Goal: Information Seeking & Learning: Learn about a topic

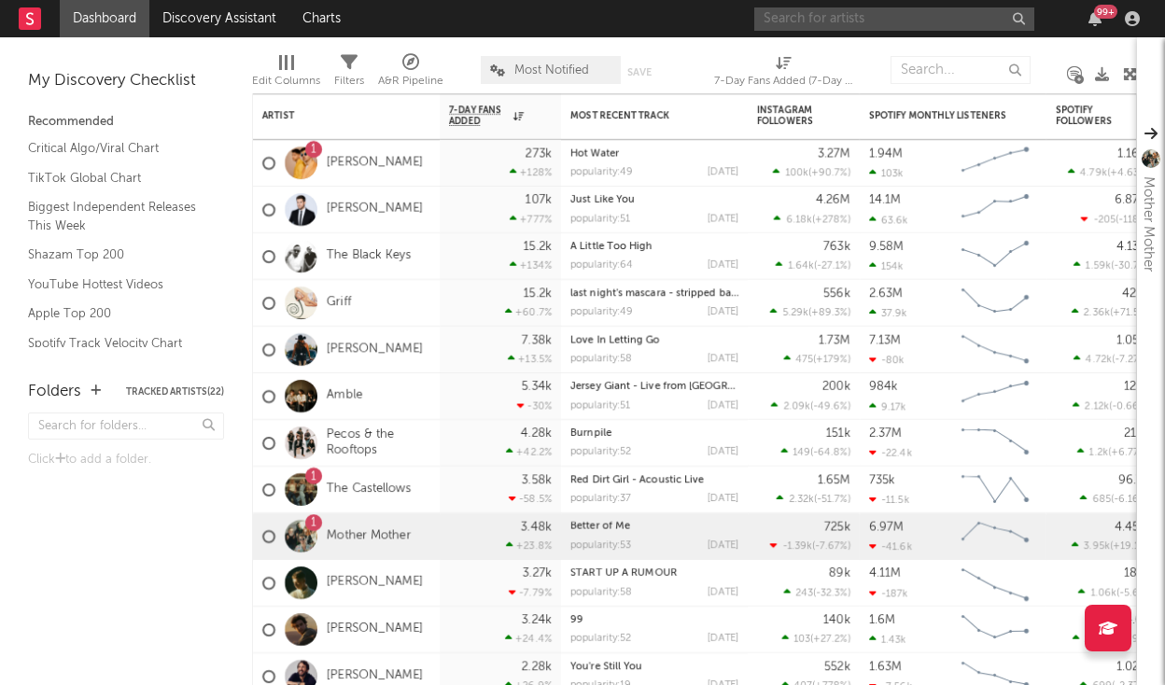
click at [889, 10] on input "text" at bounding box center [894, 18] width 280 height 23
type input "[PERSON_NAME]"
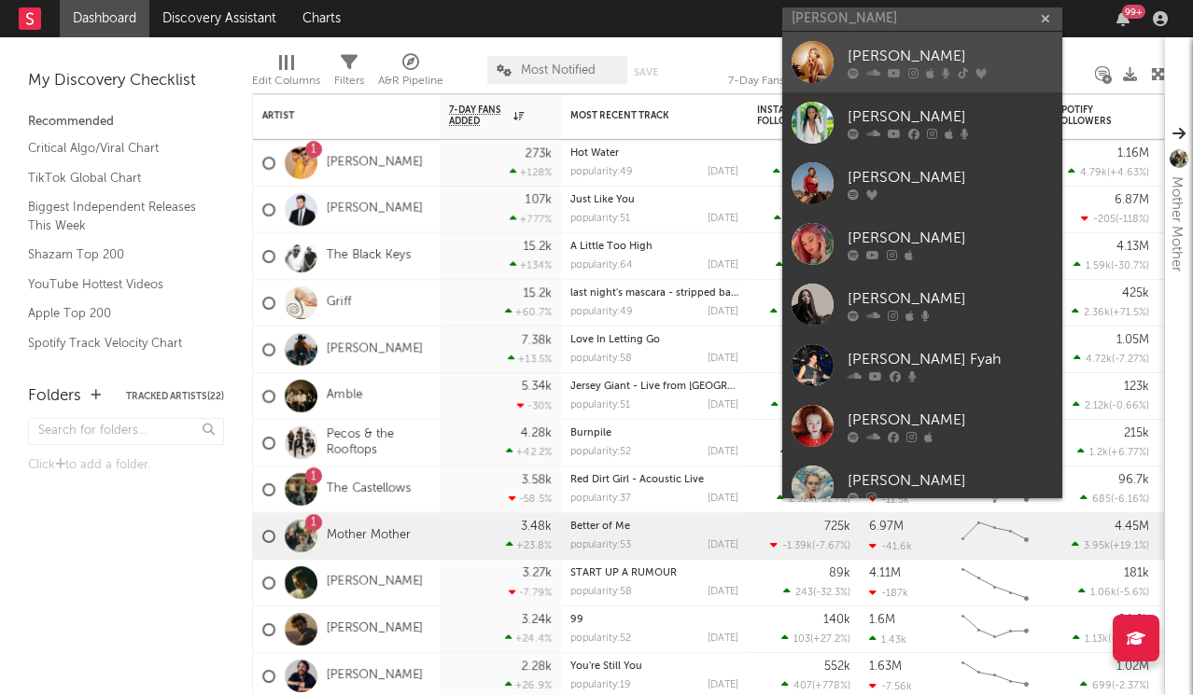
click at [875, 45] on div "[PERSON_NAME]" at bounding box center [949, 56] width 205 height 22
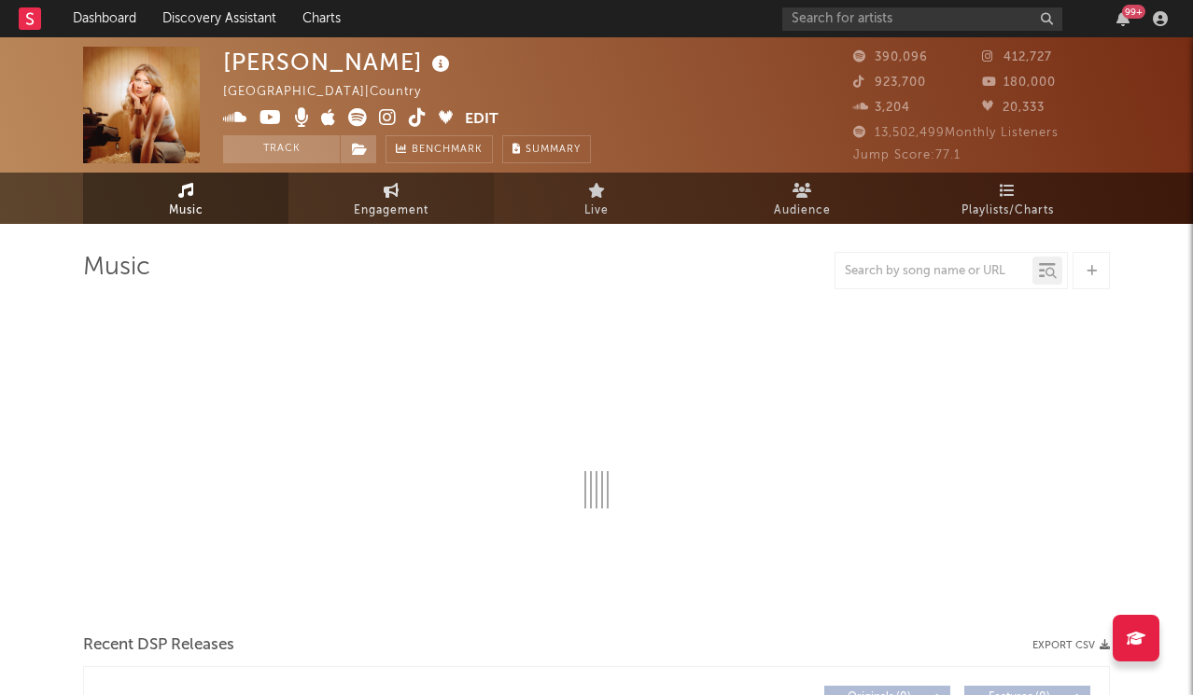
click at [407, 186] on link "Engagement" at bounding box center [390, 198] width 205 height 51
select select "1w"
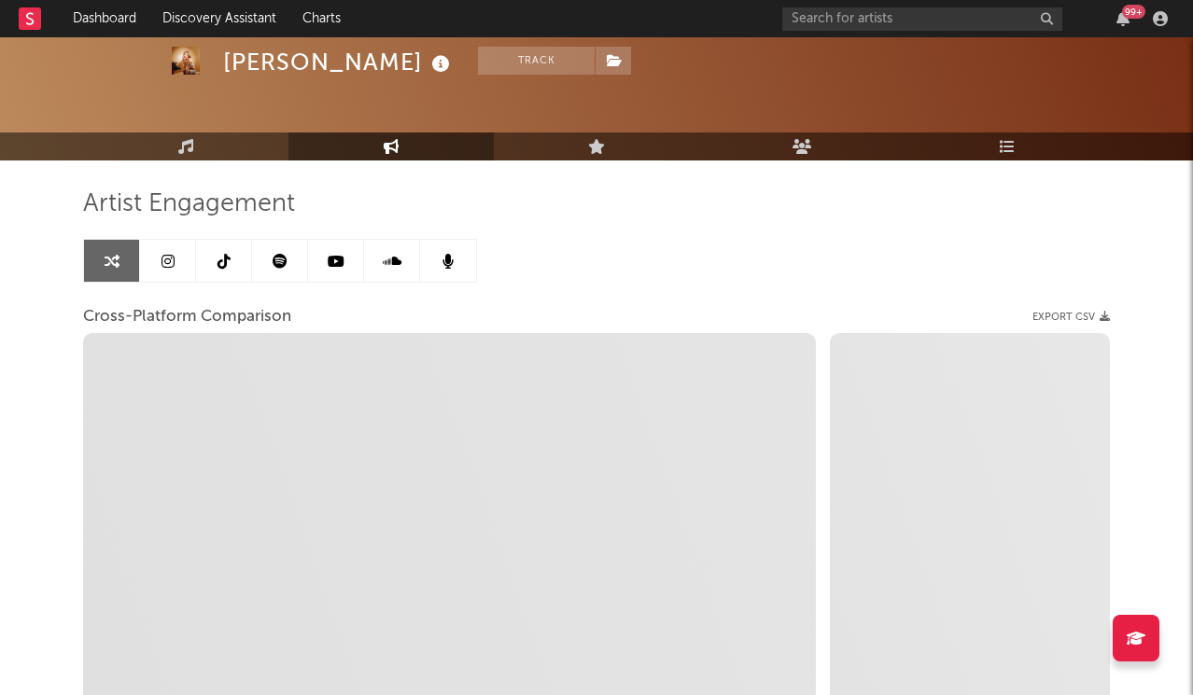
scroll to position [77, 0]
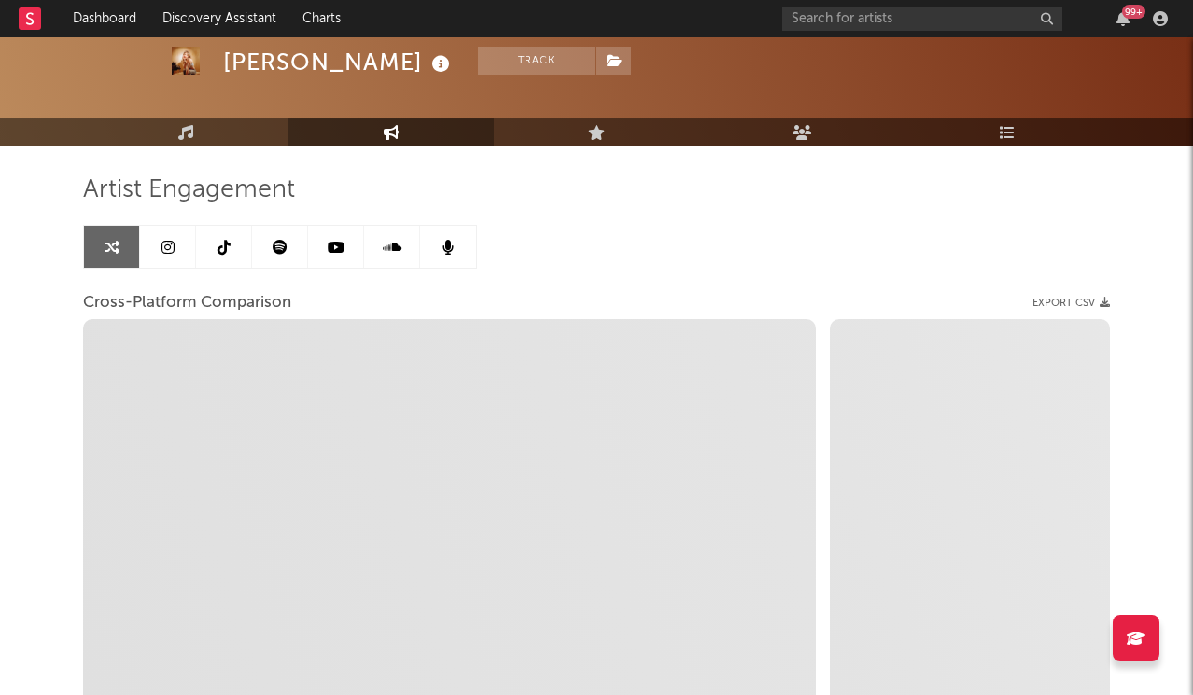
click at [178, 249] on link at bounding box center [168, 247] width 56 height 42
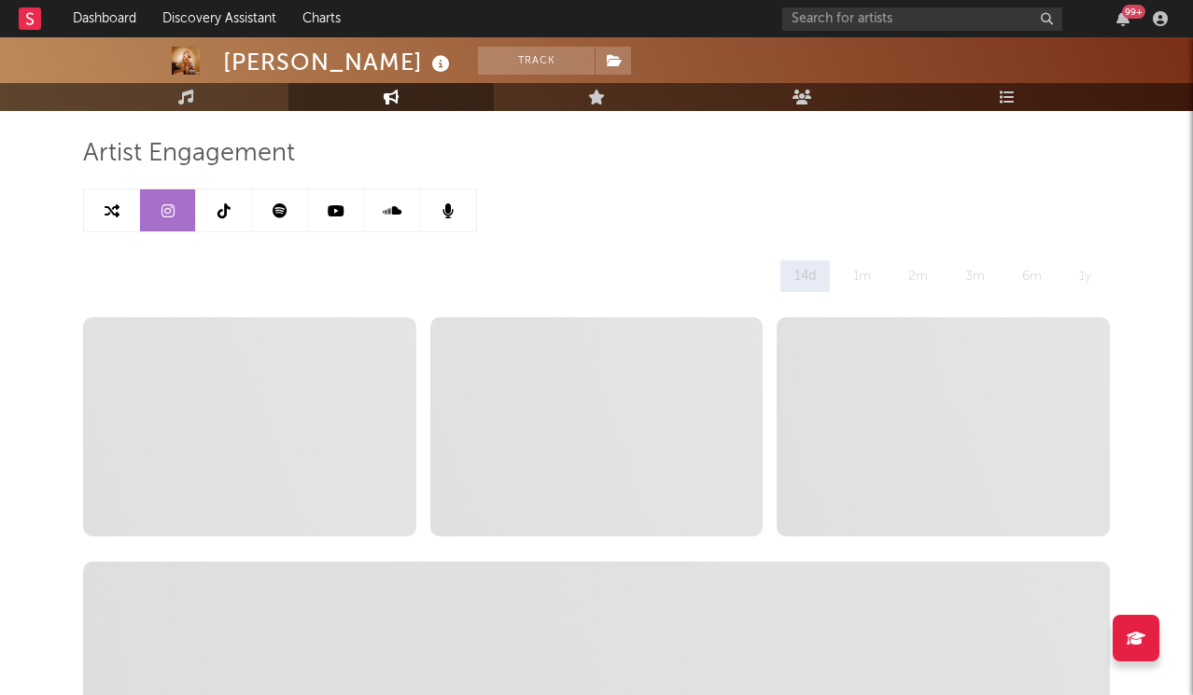
scroll to position [117, 0]
select select "6m"
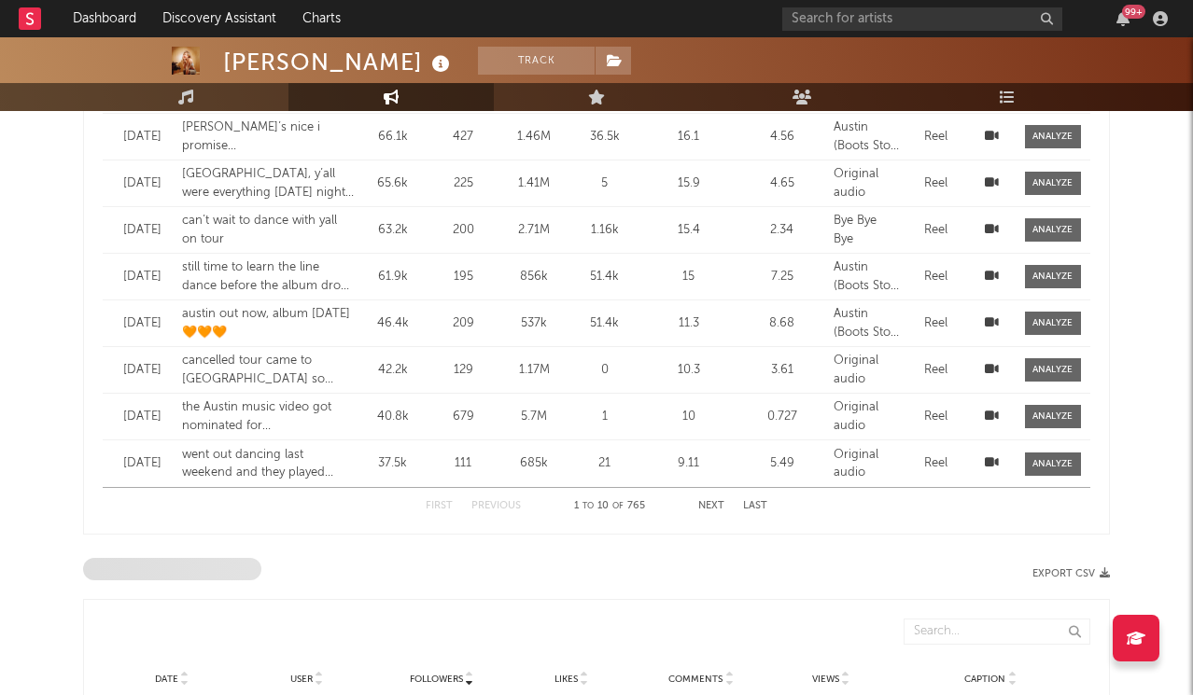
scroll to position [551, 0]
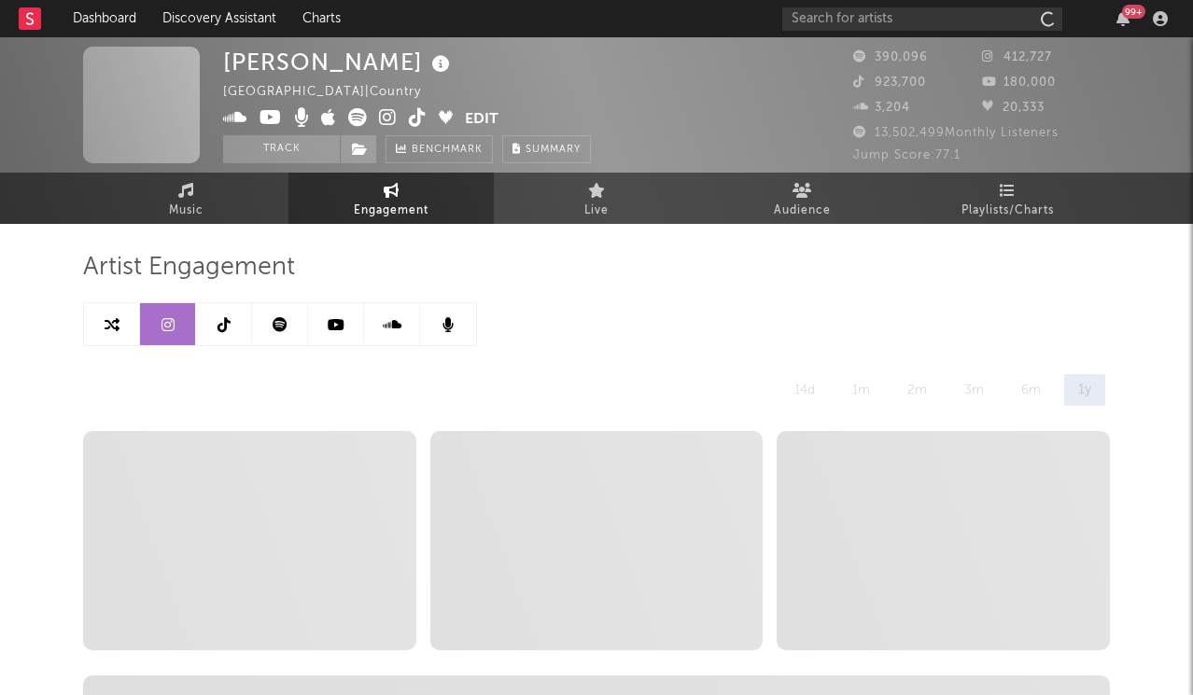
select select "6m"
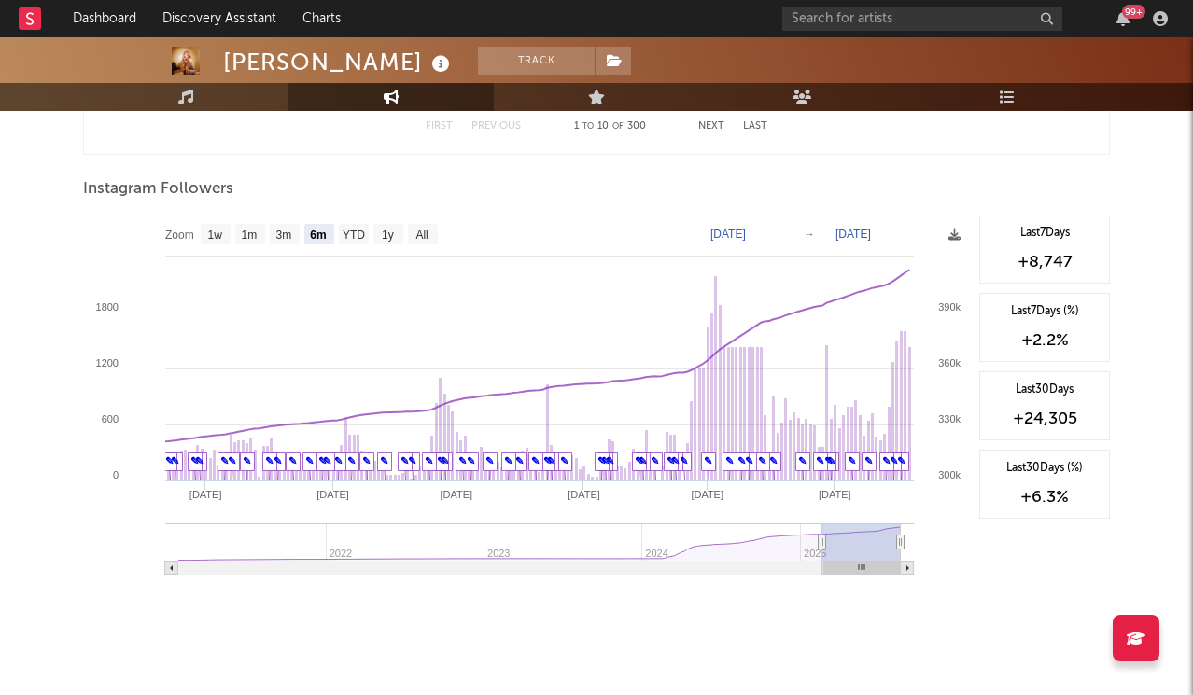
scroll to position [2807, 0]
